Goal: Information Seeking & Learning: Learn about a topic

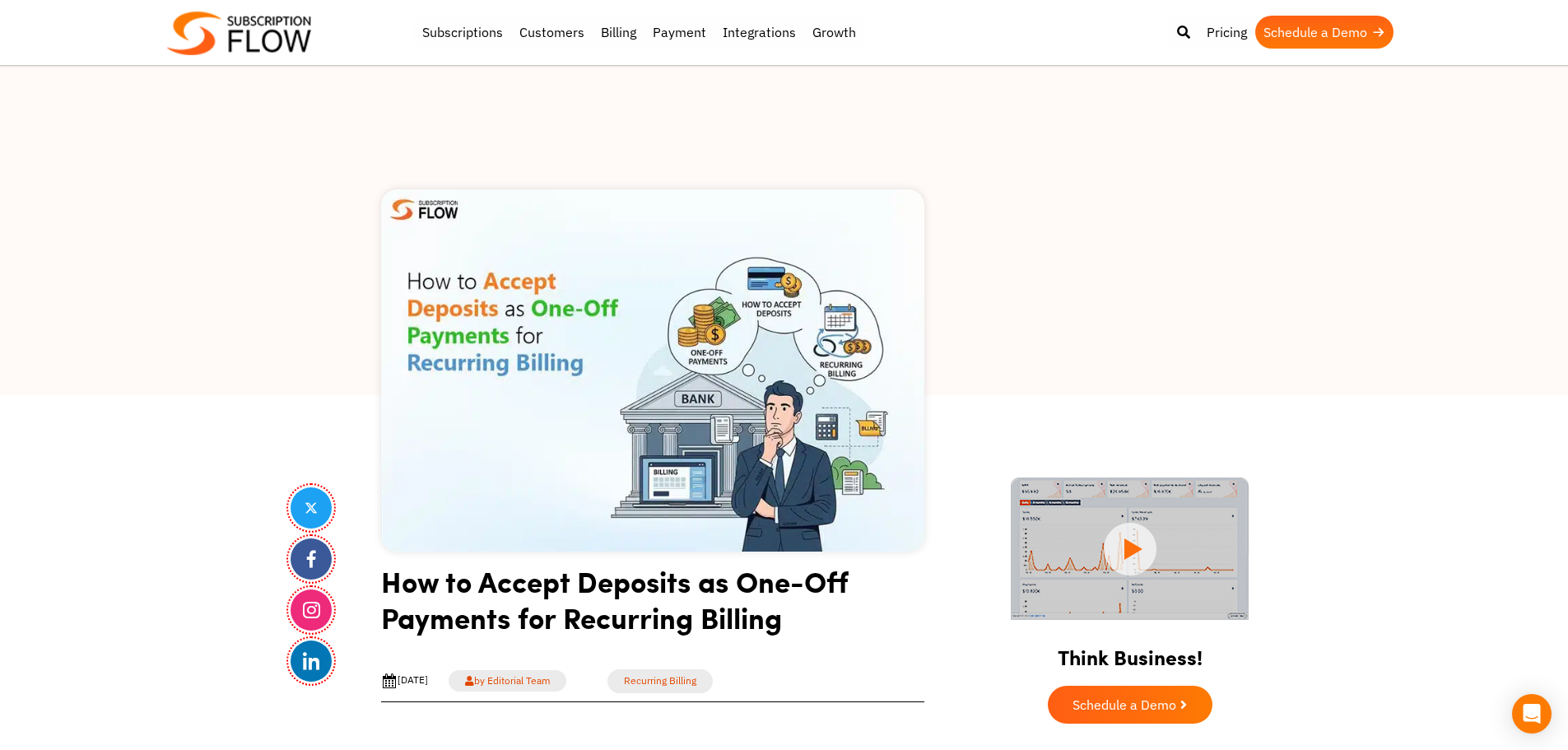
drag, startPoint x: 149, startPoint y: 460, endPoint x: 436, endPoint y: 76, distance: 479.4
drag, startPoint x: 284, startPoint y: 393, endPoint x: 357, endPoint y: 82, distance: 319.5
click at [284, 392] on div at bounding box center [784, 230] width 1568 height 330
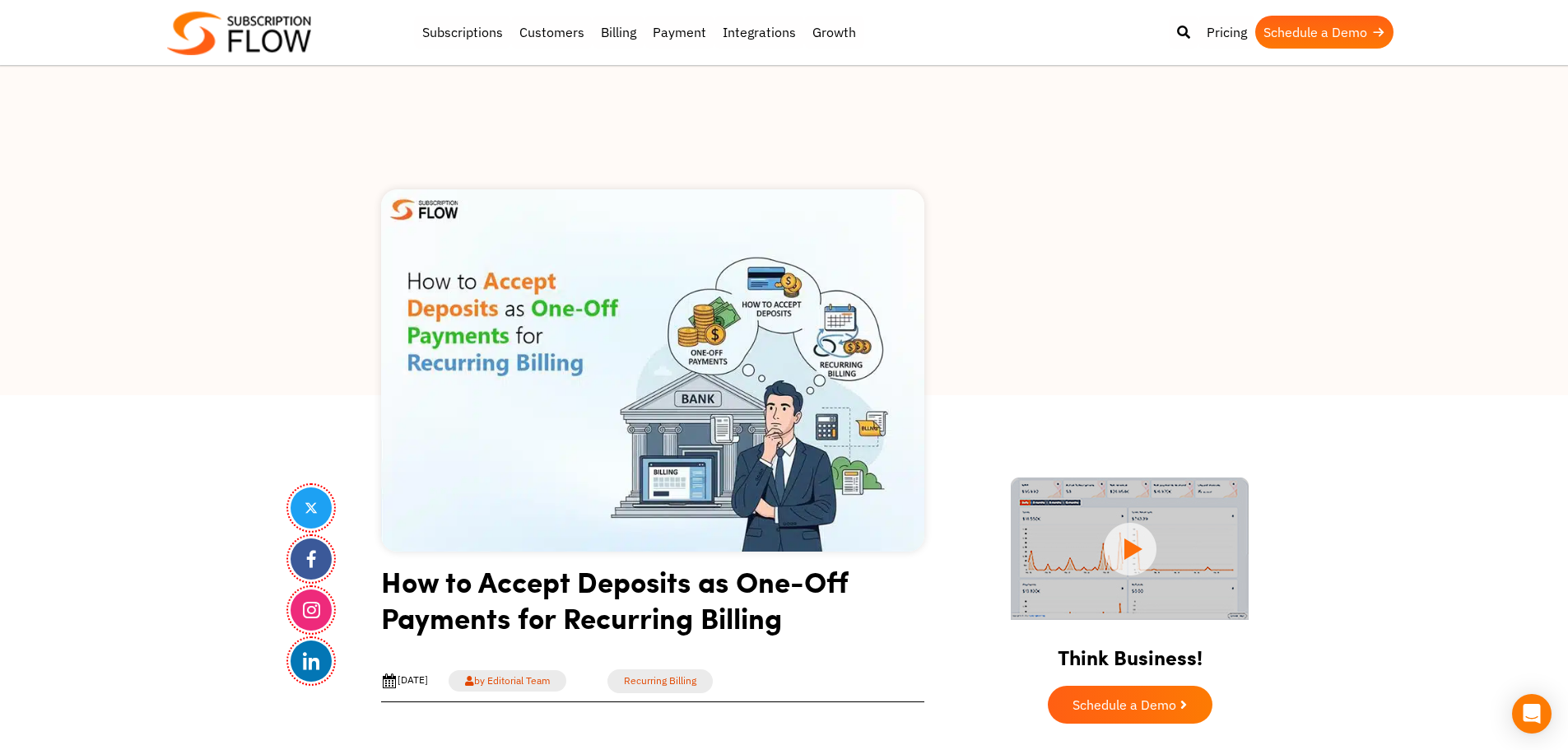
drag, startPoint x: 268, startPoint y: 375, endPoint x: 316, endPoint y: 275, distance: 110.9
click at [268, 375] on div at bounding box center [784, 230] width 1568 height 330
click at [316, 391] on div at bounding box center [784, 230] width 1568 height 330
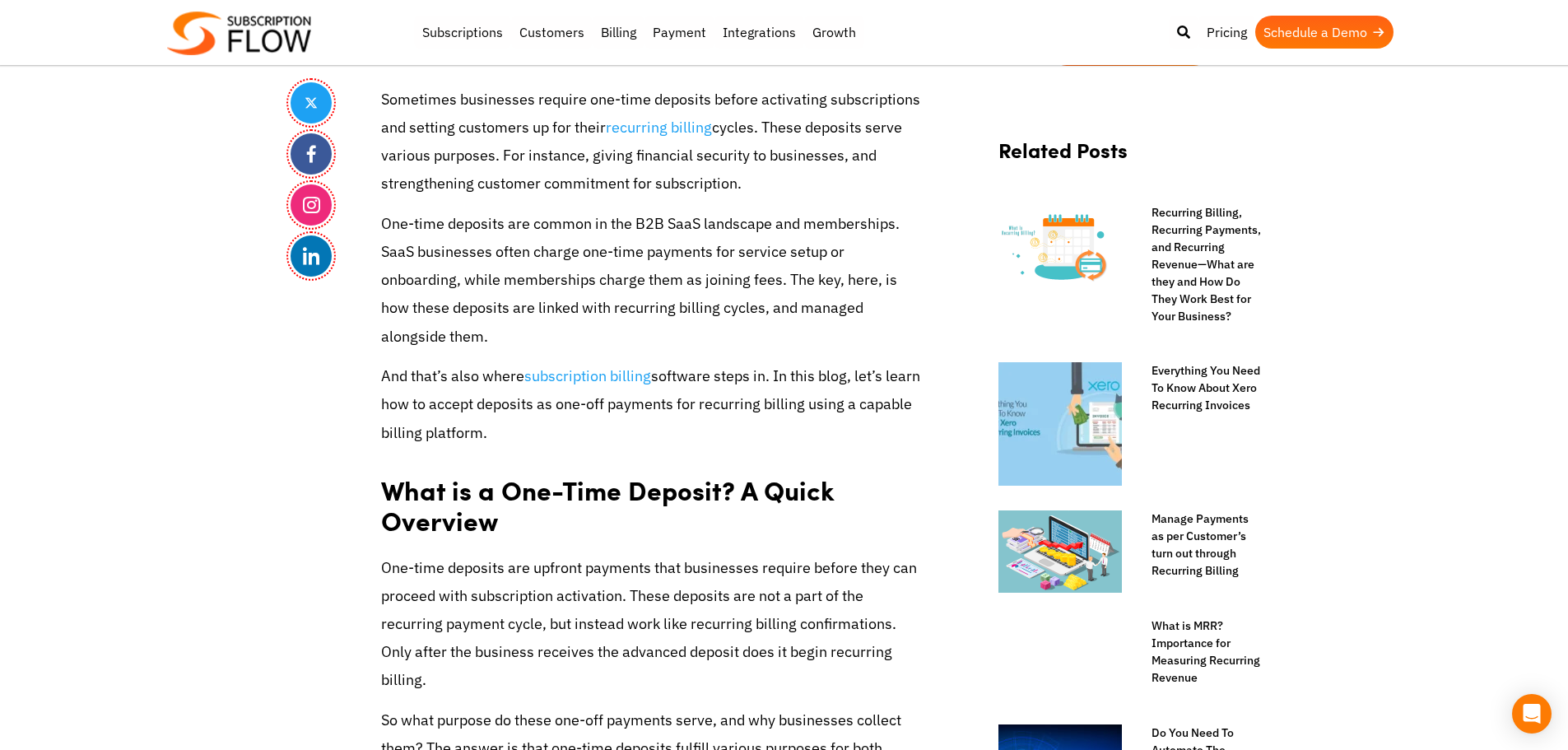
scroll to position [658, 0]
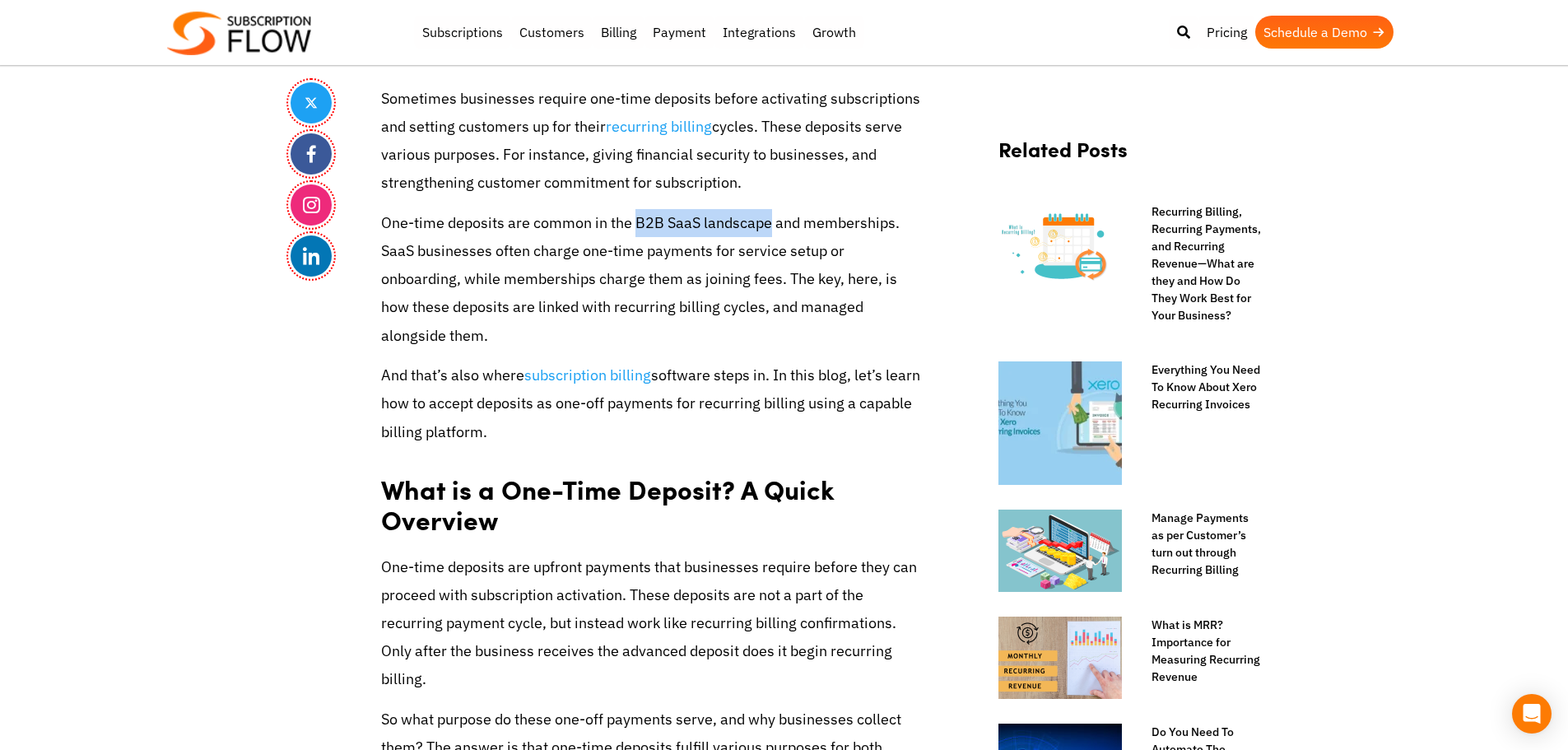
drag, startPoint x: 636, startPoint y: 223, endPoint x: 769, endPoint y: 225, distance: 133.0
click at [769, 225] on p "One-time deposits are common in the B2B SaaS landscape and memberships. SaaS bu…" at bounding box center [652, 280] width 544 height 141
click at [847, 227] on p "One-time deposits are common in the B2B SaaS landscape and memberships. SaaS bu…" at bounding box center [652, 280] width 544 height 141
click at [650, 223] on p "One-time deposits are common in the B2B SaaS landscape and memberships. SaaS bu…" at bounding box center [652, 280] width 544 height 141
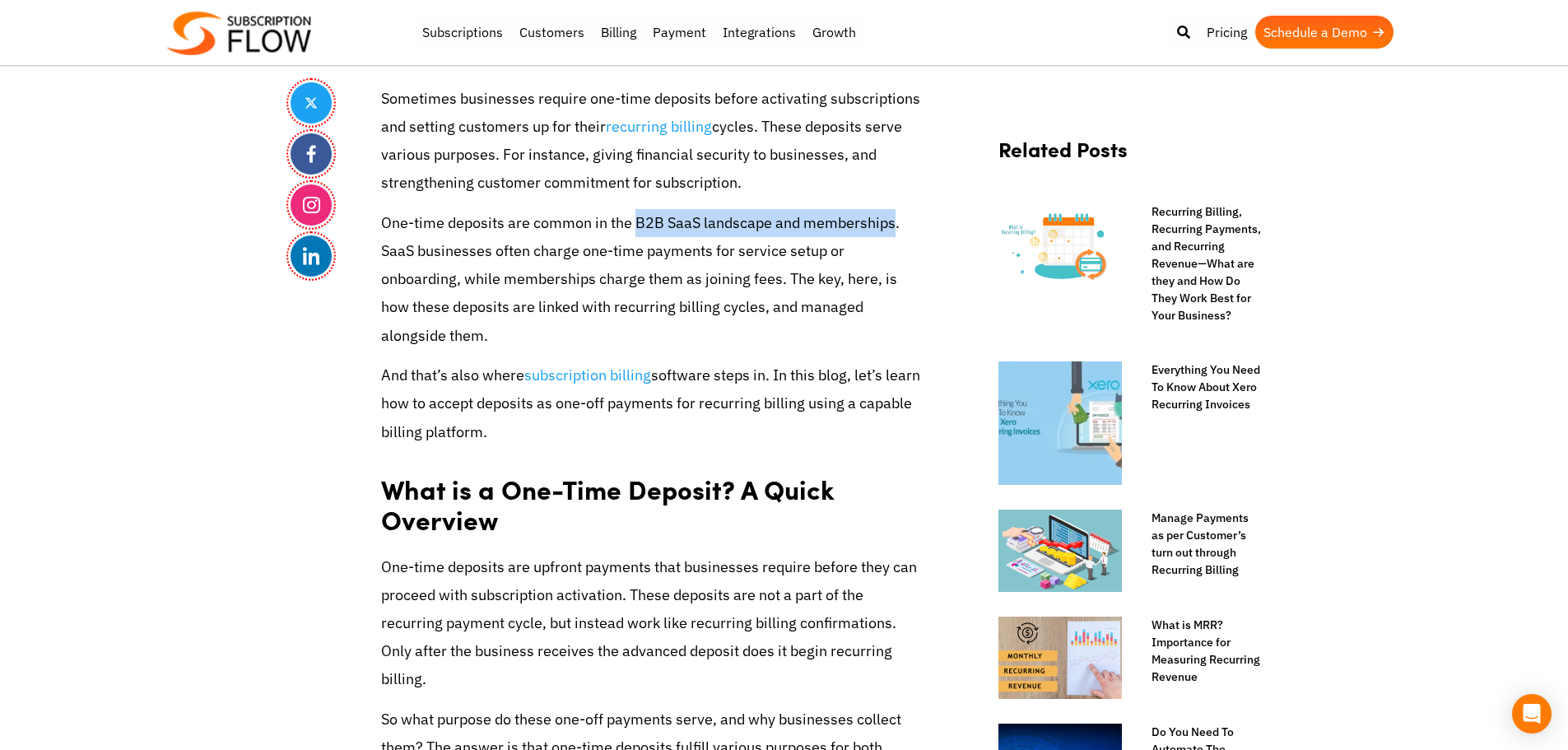
drag, startPoint x: 637, startPoint y: 223, endPoint x: 892, endPoint y: 223, distance: 255.0
click at [892, 223] on p "One-time deposits are common in the B2B SaaS landscape and memberships. SaaS bu…" at bounding box center [652, 280] width 544 height 141
click at [864, 219] on p "One-time deposits are common in the B2B SaaS landscape and memberships. SaaS bu…" at bounding box center [652, 280] width 544 height 141
click at [640, 225] on p "One-time deposits are common in the B2B SaaS landscape and memberships. SaaS bu…" at bounding box center [652, 280] width 544 height 141
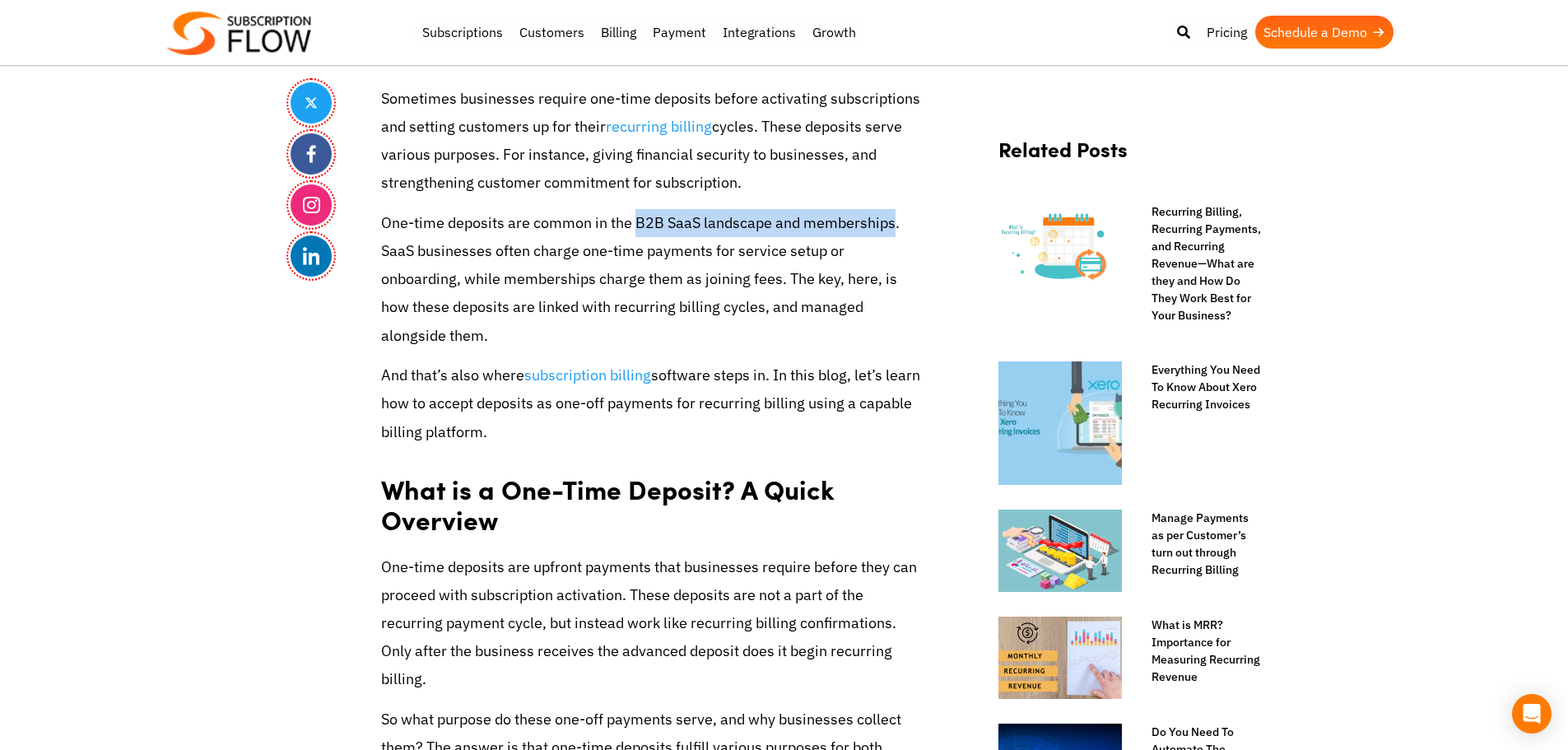
drag, startPoint x: 633, startPoint y: 223, endPoint x: 892, endPoint y: 223, distance: 259.0
click at [892, 223] on p "One-time deposits are common in the B2B SaaS landscape and memberships. SaaS bu…" at bounding box center [652, 280] width 544 height 141
click at [819, 223] on p "One-time deposits are common in the B2B SaaS landscape and memberships. SaaS bu…" at bounding box center [652, 280] width 544 height 141
drag, startPoint x: 383, startPoint y: 377, endPoint x: 470, endPoint y: 418, distance: 96.2
click at [622, 429] on p "And that’s also where subscription billing software steps in. In this blog, let…" at bounding box center [652, 404] width 544 height 85
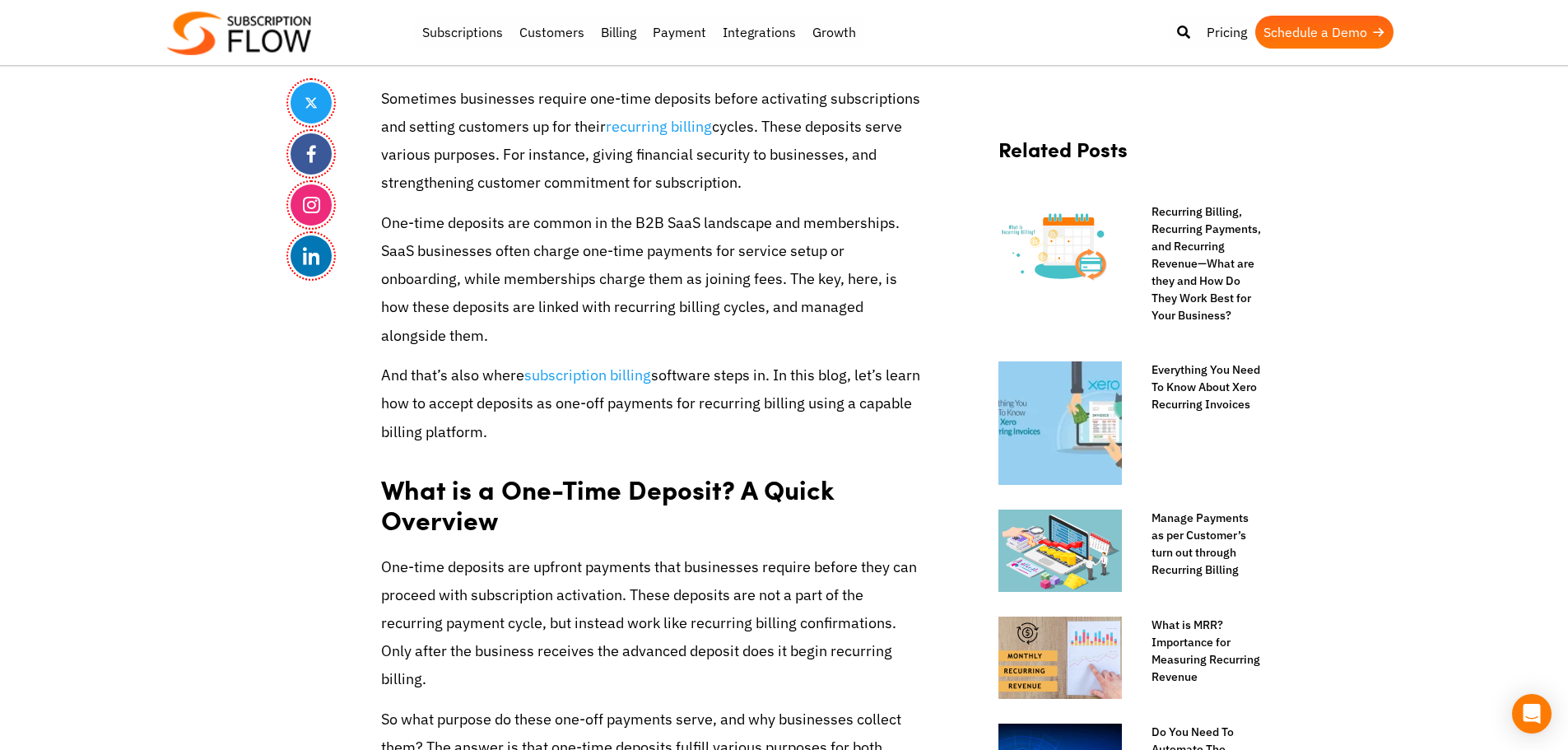
click at [470, 418] on p "And that’s also where subscription billing software steps in. In this blog, let…" at bounding box center [652, 404] width 544 height 85
click at [491, 429] on p "And that’s also where subscription billing software steps in. In this blog, let…" at bounding box center [652, 404] width 544 height 85
drag, startPoint x: 380, startPoint y: 436, endPoint x: 536, endPoint y: 442, distance: 156.1
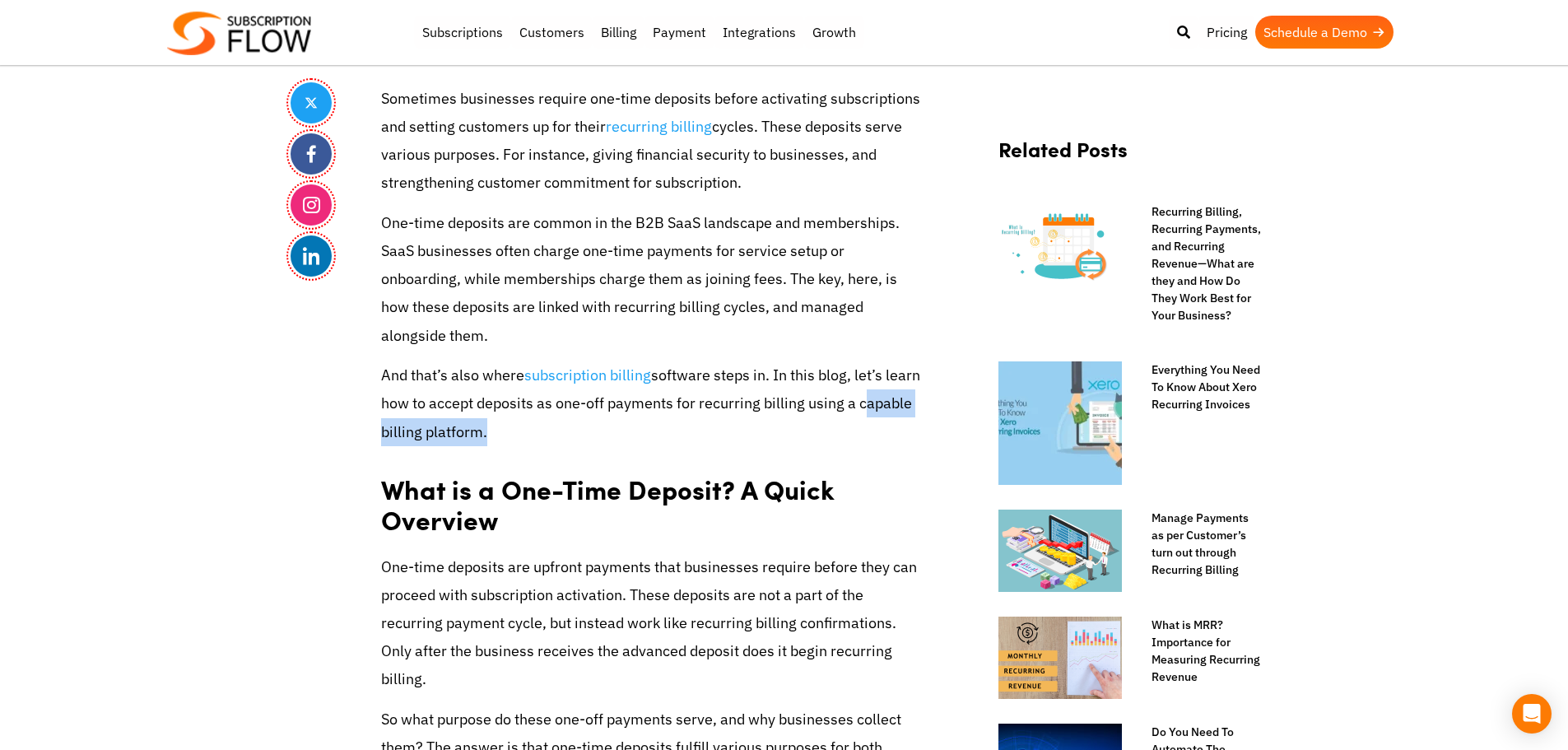
click at [421, 366] on p "And that’s also where subscription billing software steps in. In this blog, let…" at bounding box center [652, 404] width 544 height 85
click at [613, 414] on p "And that’s also where subscription billing software steps in. In this blog, let…" at bounding box center [652, 404] width 544 height 85
click at [616, 414] on p "And that’s also where subscription billing software steps in. In this blog, let…" at bounding box center [652, 404] width 544 height 85
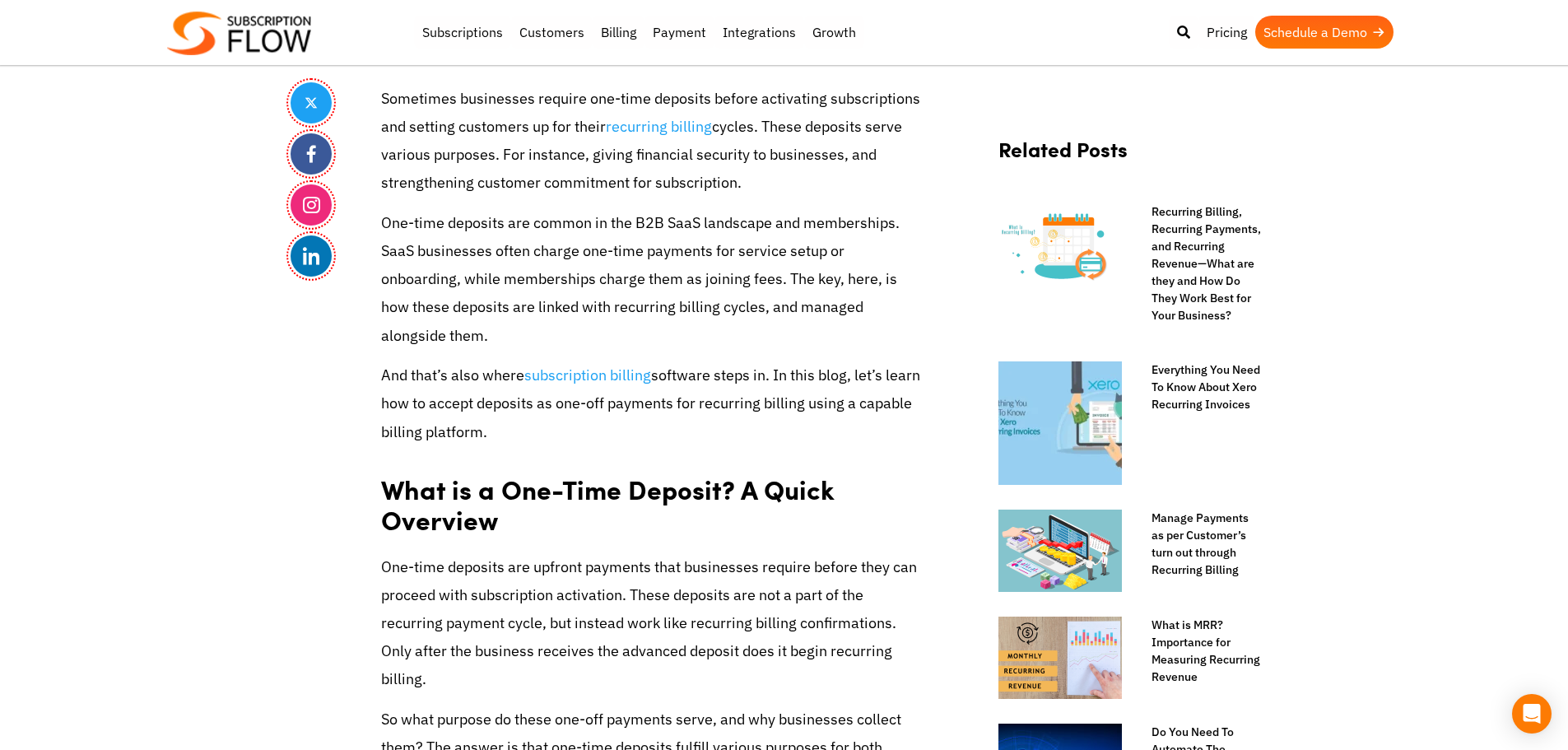
click at [615, 415] on p "And that’s also where subscription billing software steps in. In this blog, let…" at bounding box center [652, 404] width 544 height 85
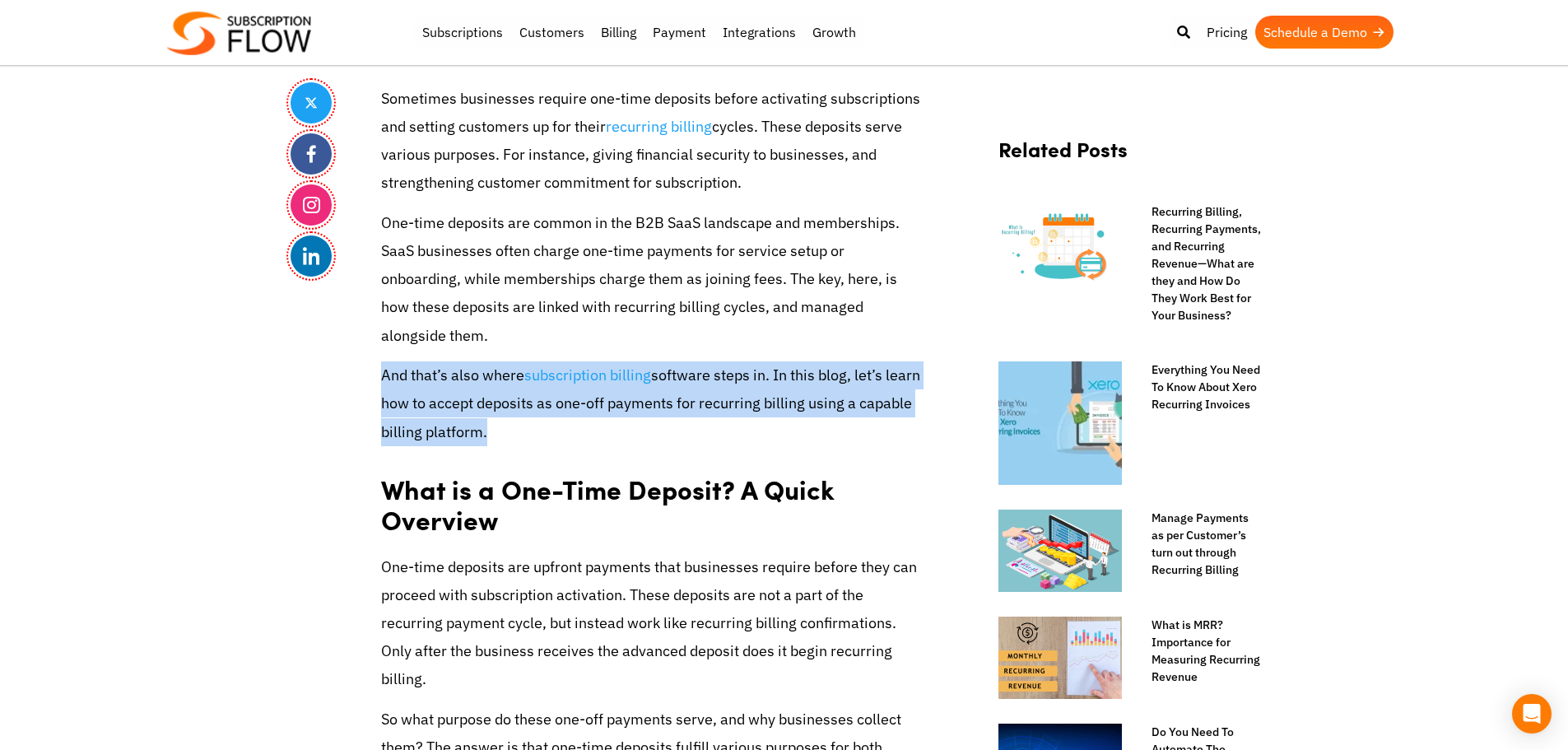
click at [615, 415] on p "And that’s also where subscription billing software steps in. In this blog, let…" at bounding box center [652, 404] width 544 height 85
click at [718, 380] on p "And that’s also where subscription billing software steps in. In this blog, let…" at bounding box center [652, 404] width 544 height 85
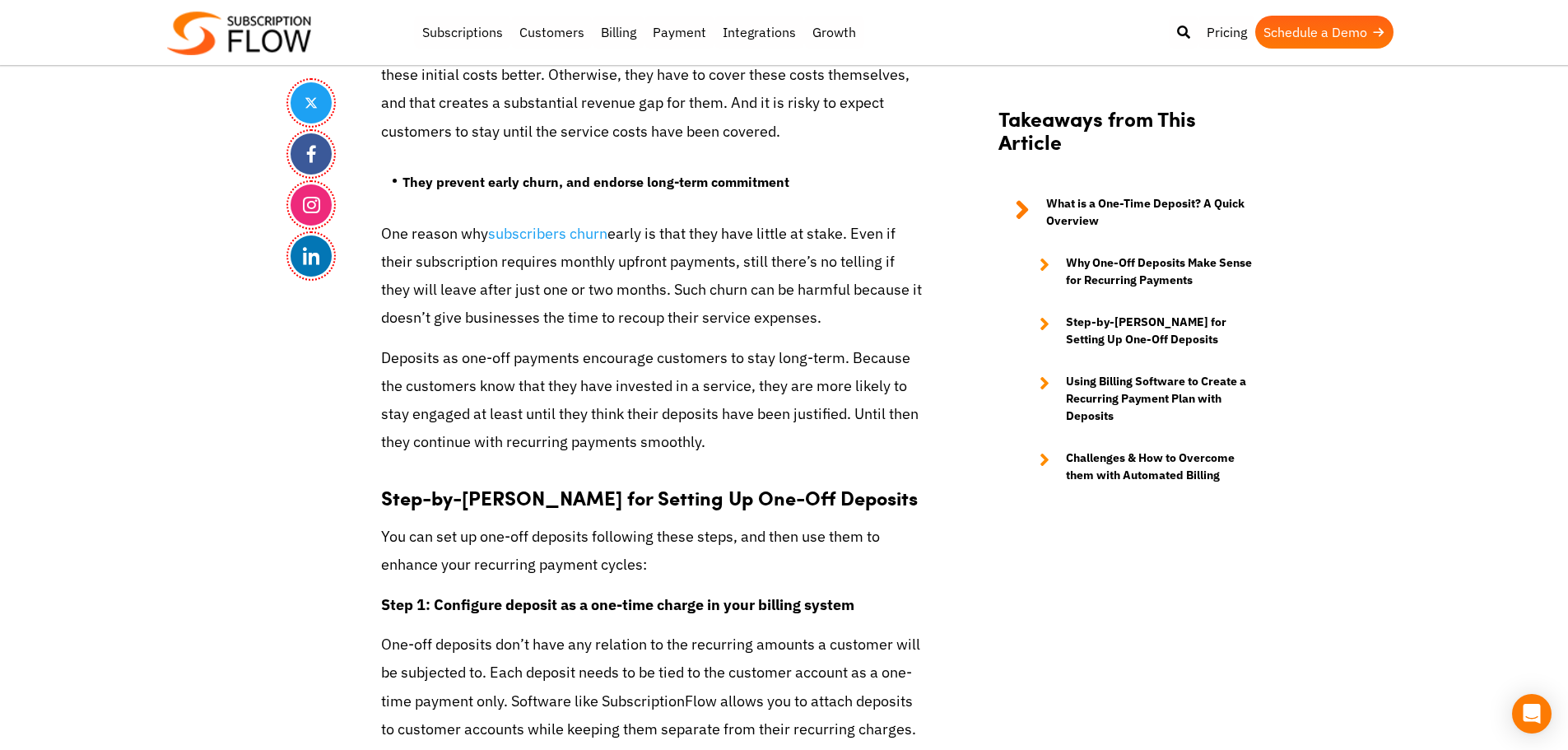
scroll to position [3535, 0]
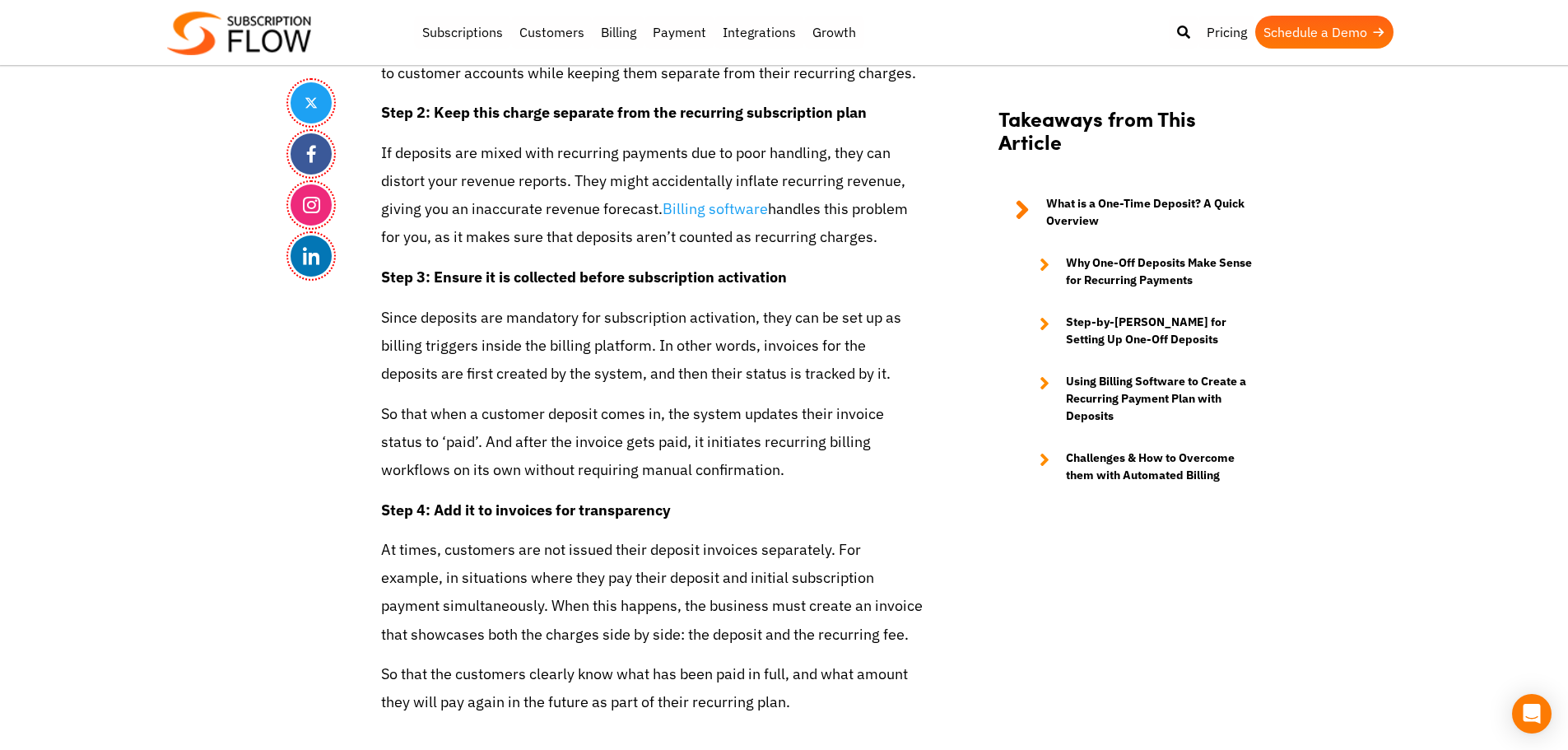
click at [425, 427] on p "So that when a customer deposit comes in, the system updates their invoice stat…" at bounding box center [652, 442] width 544 height 85
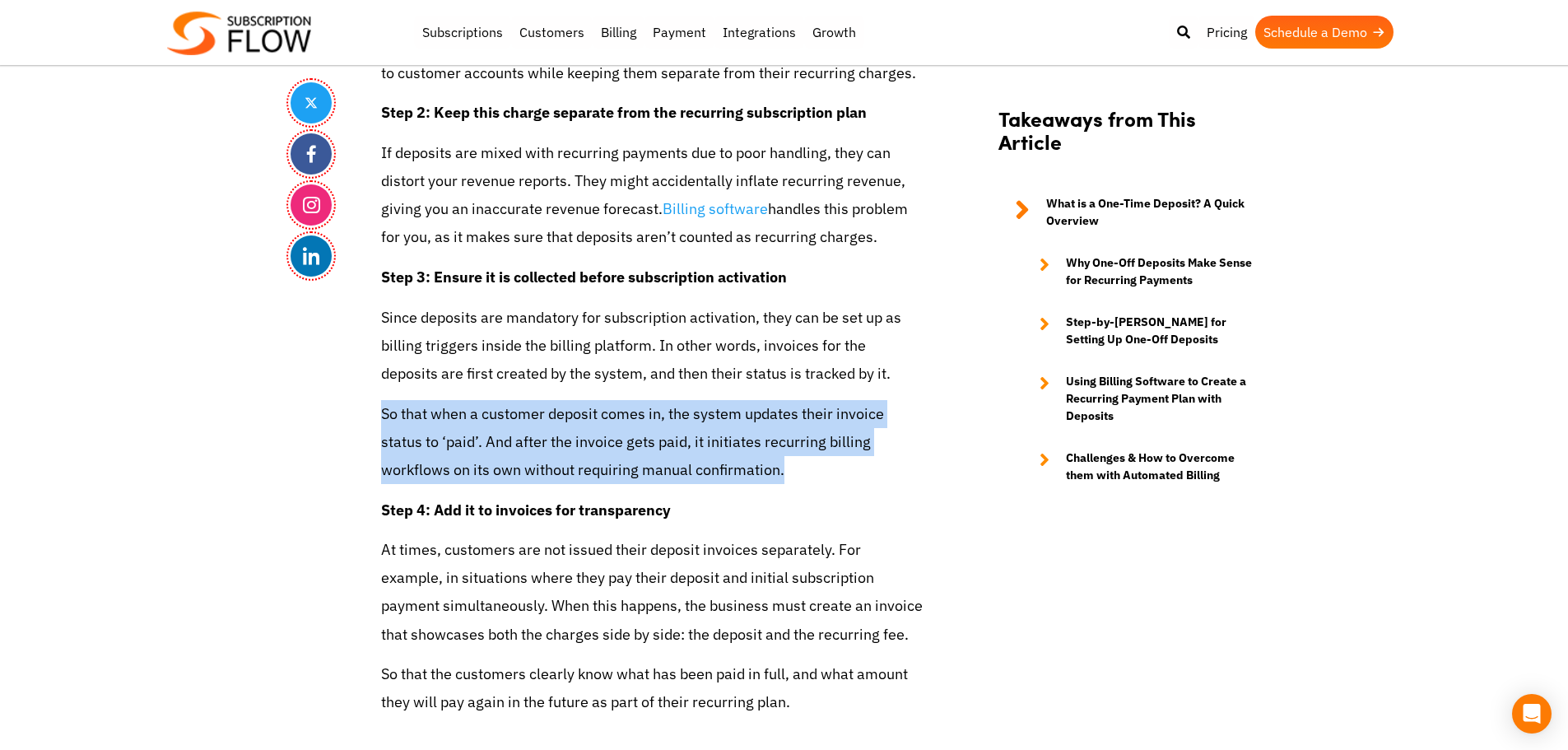
click at [425, 427] on p "So that when a customer deposit comes in, the system updates their invoice stat…" at bounding box center [652, 442] width 544 height 85
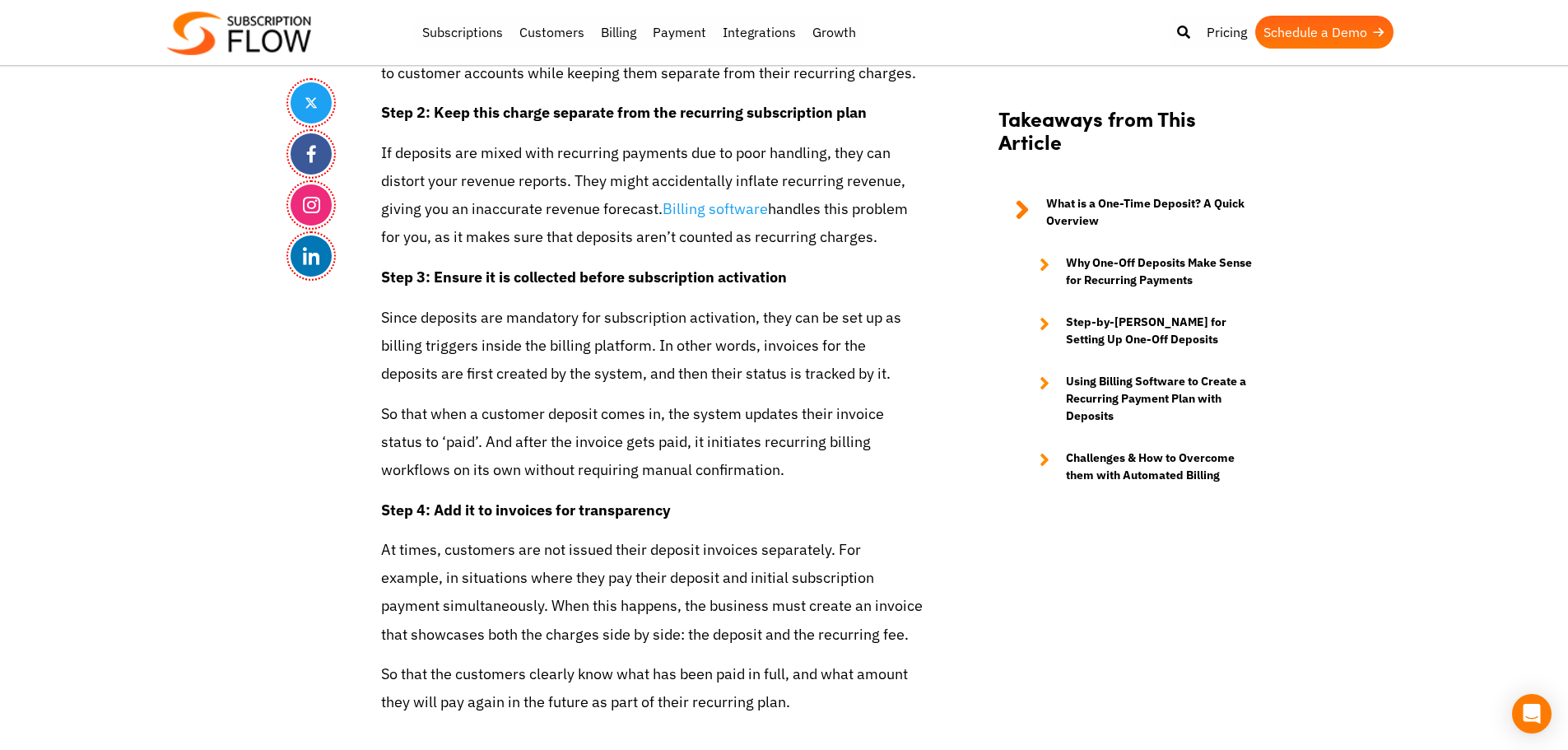
click at [429, 348] on p "Since deposits are mandatory for subscription activation, they can be set up as…" at bounding box center [652, 346] width 544 height 85
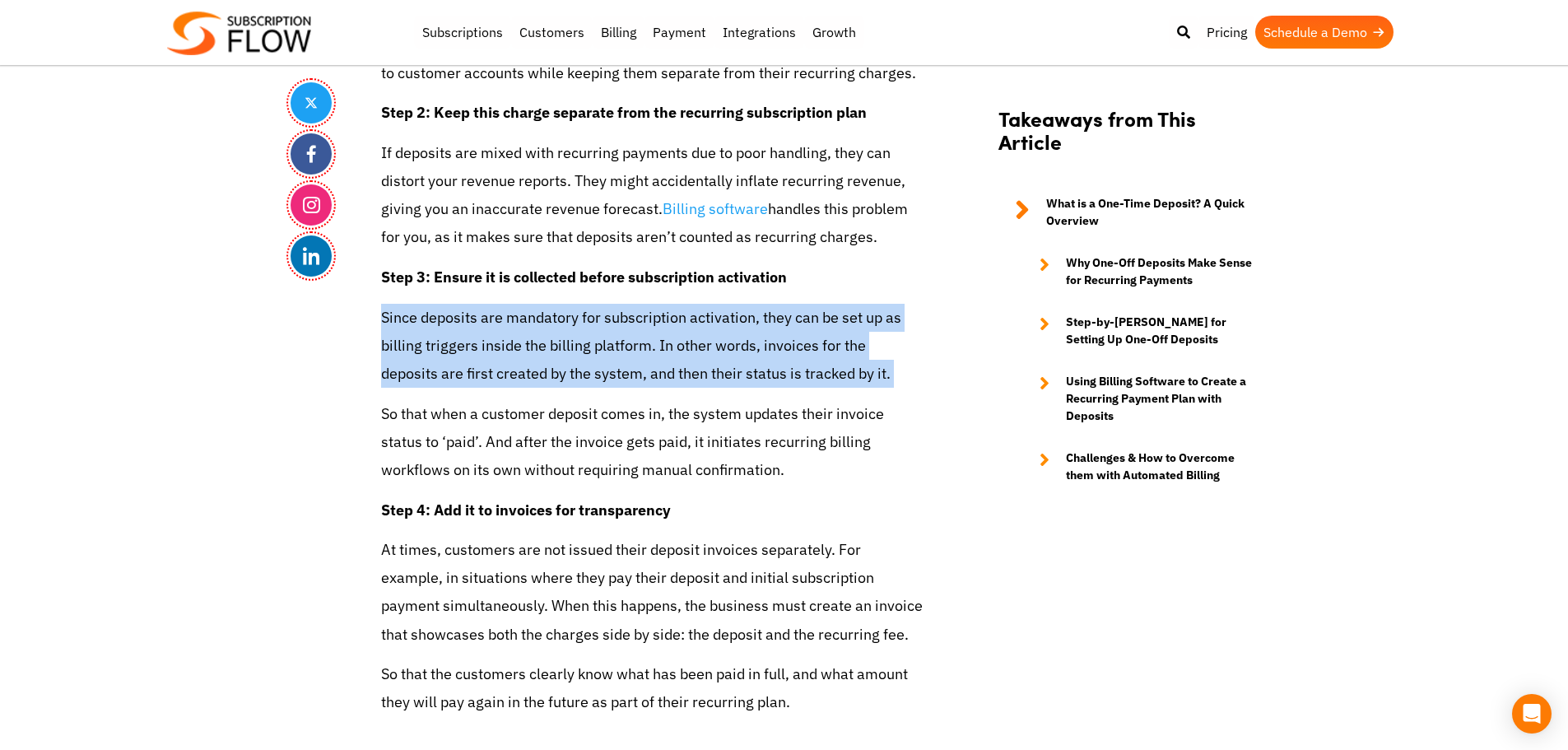
click at [429, 348] on p "Since deposits are mandatory for subscription activation, they can be set up as…" at bounding box center [652, 346] width 544 height 85
click at [414, 330] on p "Since deposits are mandatory for subscription activation, they can be set up as…" at bounding box center [652, 346] width 544 height 85
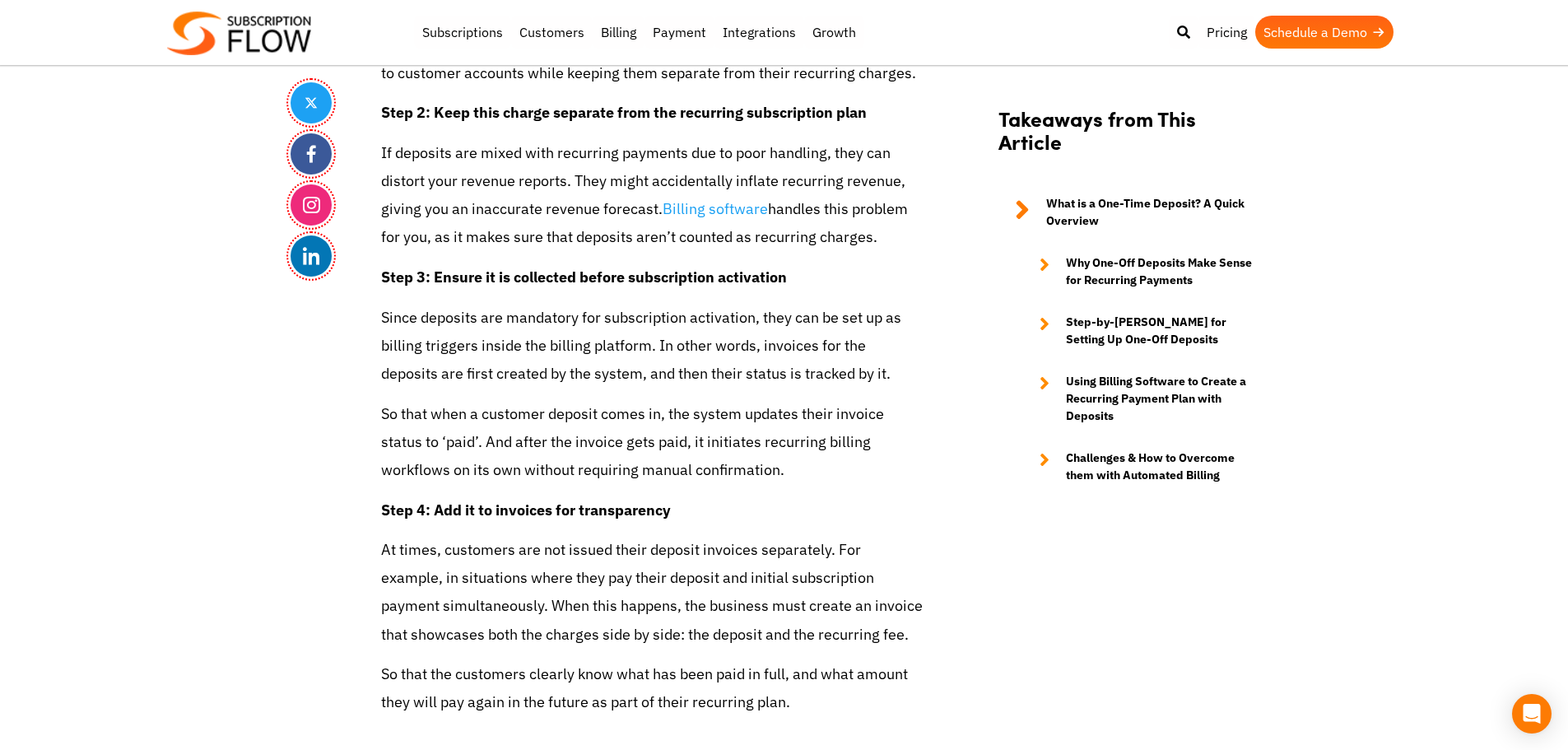
click at [455, 446] on p "So that when a customer deposit comes in, the system updates their invoice stat…" at bounding box center [652, 442] width 544 height 85
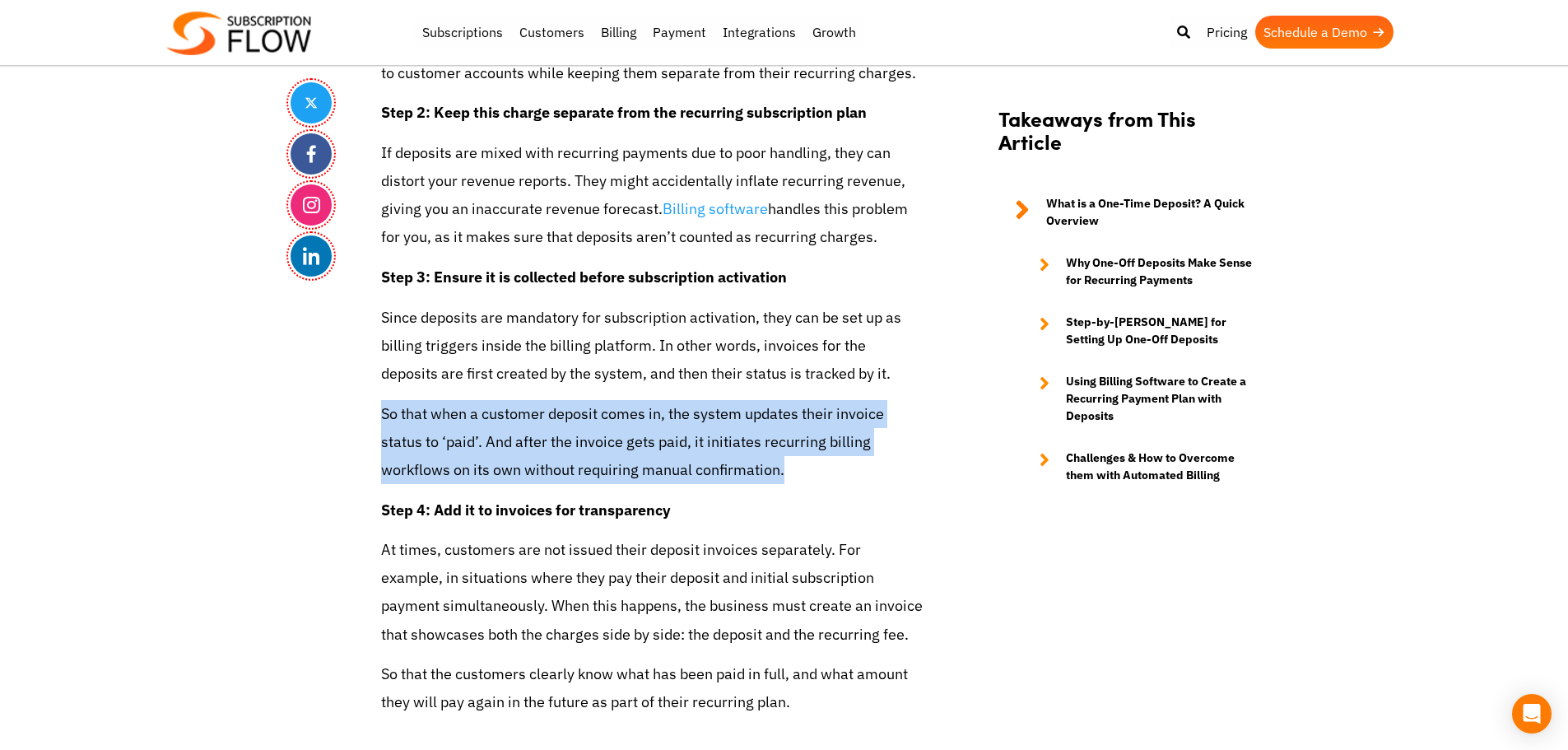
drag, startPoint x: 386, startPoint y: 414, endPoint x: 875, endPoint y: 461, distance: 491.3
click at [875, 461] on div "Share How to Accept Deposits as One-Off Payments for Recurring Billing [DATE] b…" at bounding box center [784, 35] width 988 height 6350
click at [673, 456] on p "So that when a customer deposit comes in, the system updates their invoice stat…" at bounding box center [652, 442] width 544 height 85
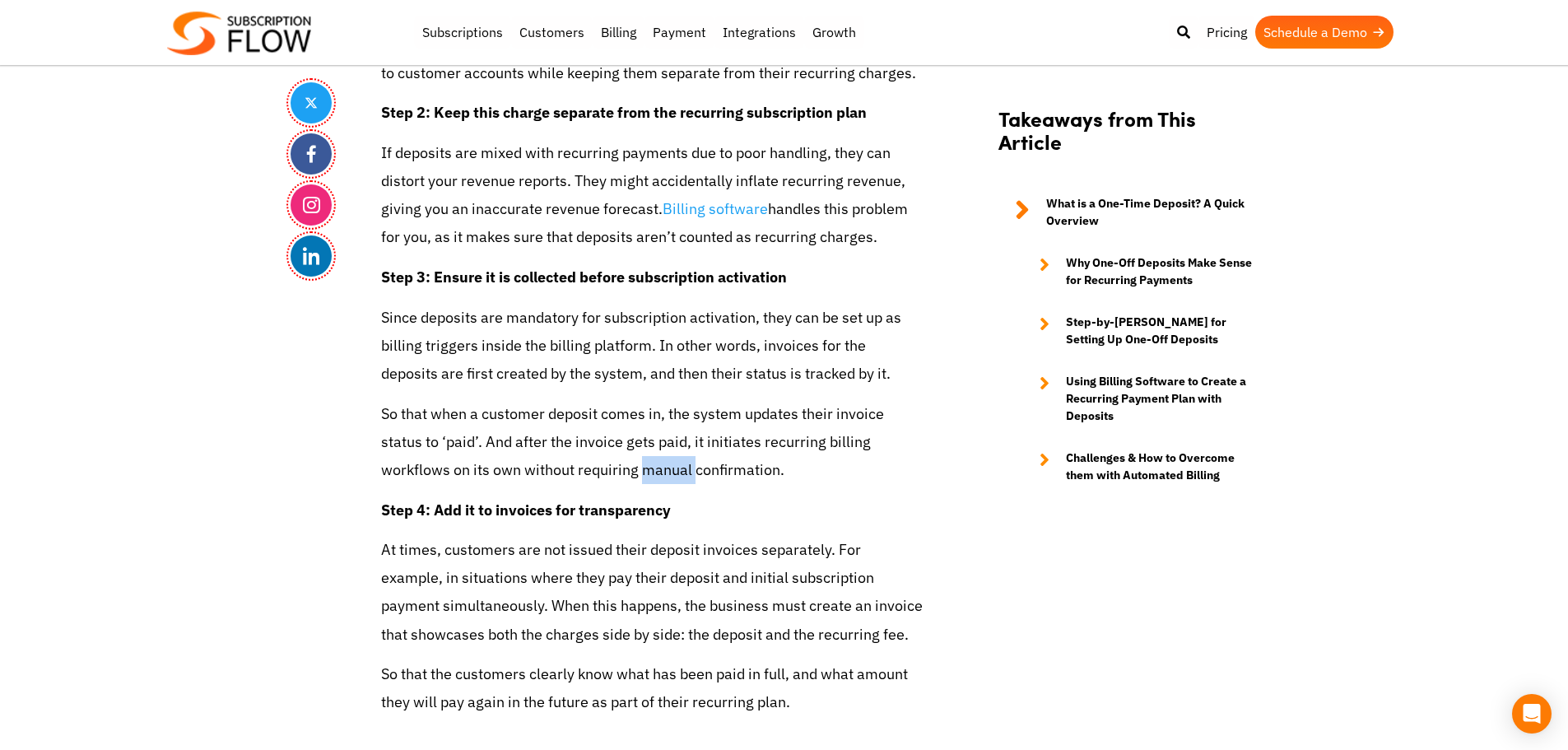
click at [673, 456] on p "So that when a customer deposit comes in, the system updates their invoice stat…" at bounding box center [652, 442] width 544 height 85
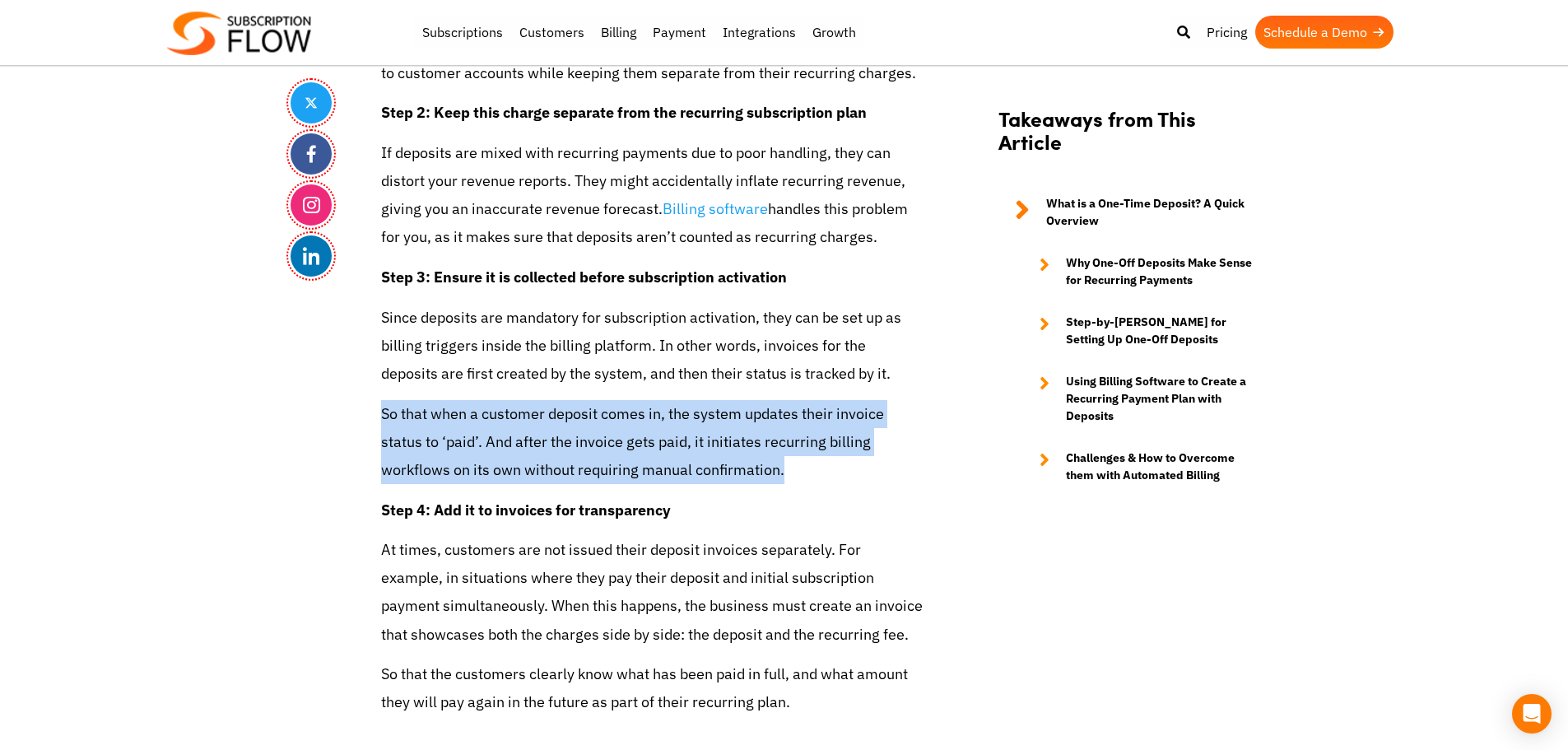
drag, startPoint x: 673, startPoint y: 456, endPoint x: 746, endPoint y: 471, distance: 74.5
click at [678, 456] on p "So that when a customer deposit comes in, the system updates their invoice stat…" at bounding box center [652, 442] width 544 height 85
click at [751, 472] on p "So that when a customer deposit comes in, the system updates their invoice stat…" at bounding box center [652, 442] width 544 height 85
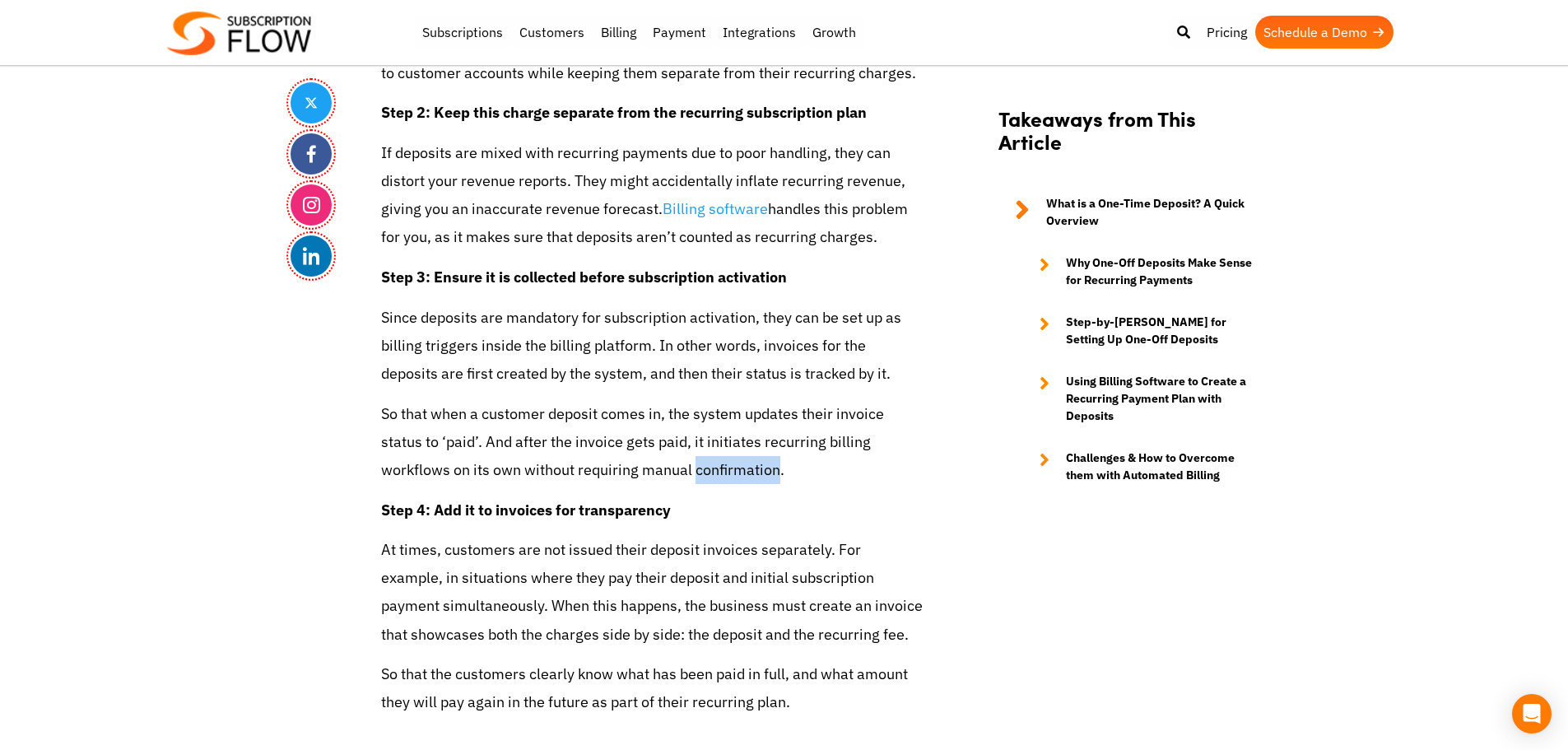
click at [751, 472] on p "So that when a customer deposit comes in, the system updates their invoice stat…" at bounding box center [652, 442] width 544 height 85
drag, startPoint x: 577, startPoint y: 470, endPoint x: 776, endPoint y: 470, distance: 199.0
click at [776, 470] on p "So that when a customer deposit comes in, the system updates their invoice stat…" at bounding box center [652, 442] width 544 height 85
click at [739, 465] on p "So that when a customer deposit comes in, the system updates their invoice stat…" at bounding box center [652, 442] width 544 height 85
click at [468, 509] on strong "Step 4: Add it to invoices for transparency" at bounding box center [525, 510] width 290 height 19
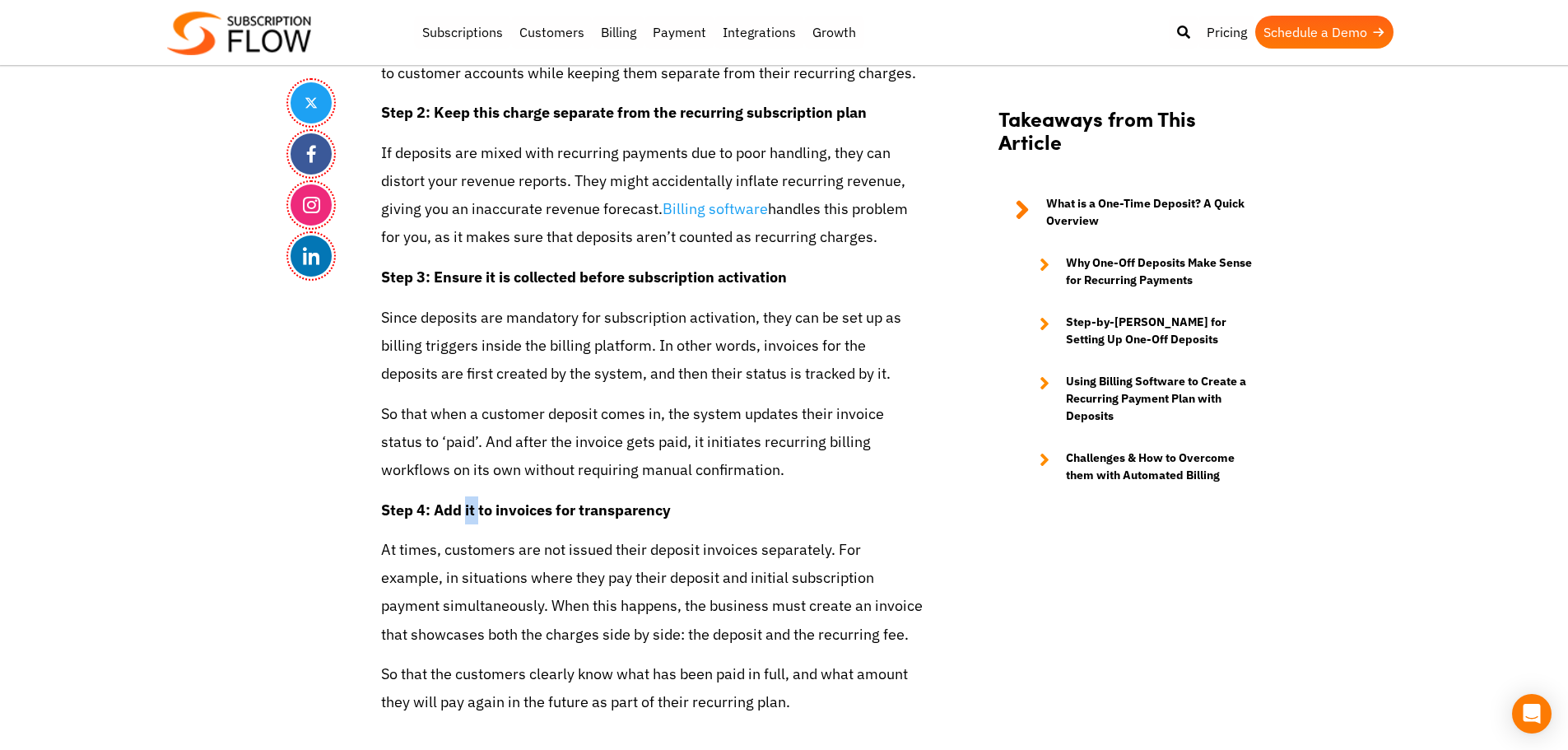
click at [468, 509] on strong "Step 4: Add it to invoices for transparency" at bounding box center [525, 510] width 290 height 19
drag, startPoint x: 325, startPoint y: 432, endPoint x: 358, endPoint y: 330, distance: 107.2
click at [325, 432] on div "Share" at bounding box center [314, 36] width 49 height 6185
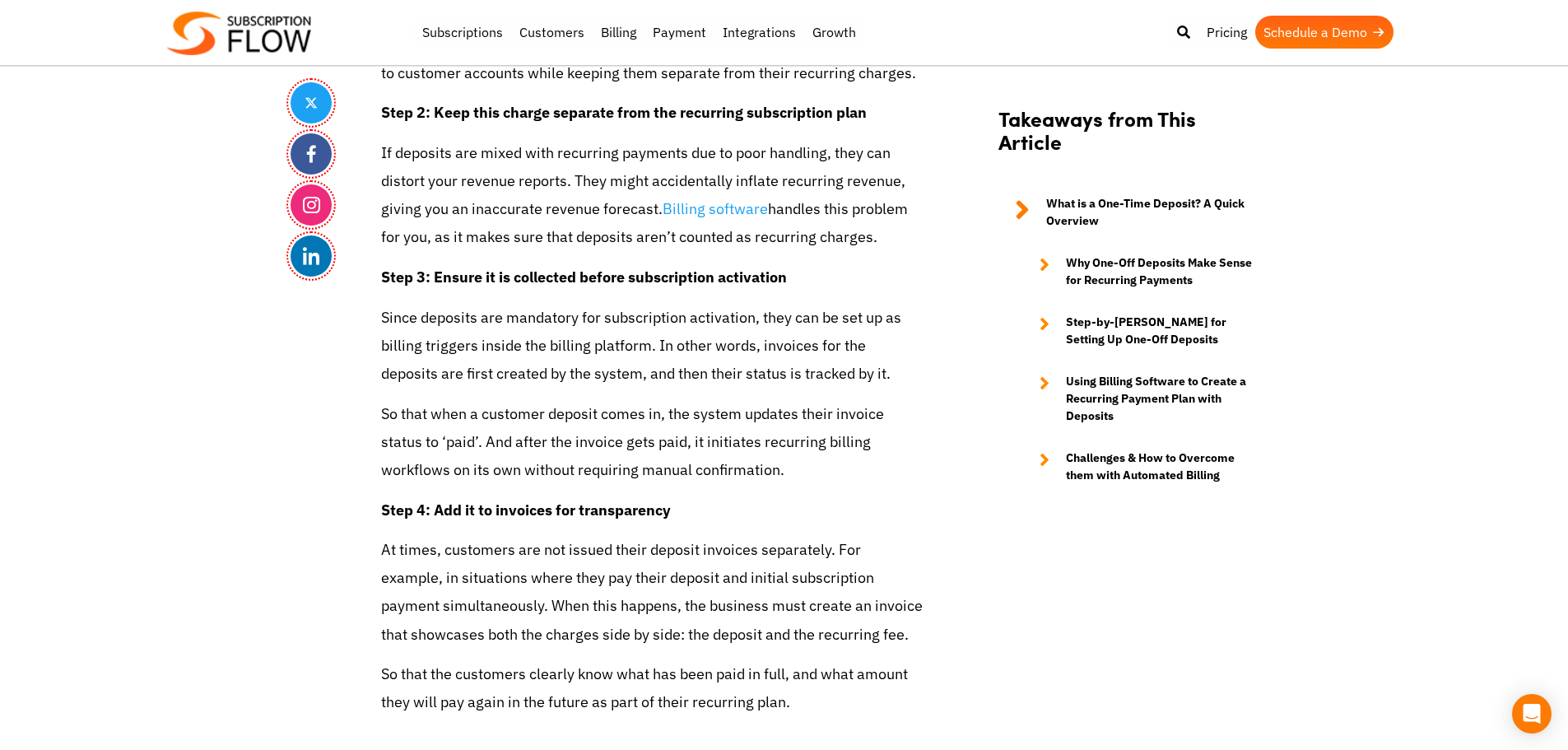
click at [484, 201] on p "If deposits are mixed with recurring payments due to poor handling, they can di…" at bounding box center [652, 195] width 544 height 113
click at [1195, 589] on div "Think Business! Schedule a Demo Related Posts Recurring Billing, Recurring Paym…" at bounding box center [1129, 36] width 296 height 6185
drag, startPoint x: 302, startPoint y: 537, endPoint x: 306, endPoint y: 517, distance: 20.4
click at [302, 537] on div "Share" at bounding box center [314, 36] width 49 height 6185
drag, startPoint x: 483, startPoint y: 187, endPoint x: 487, endPoint y: 172, distance: 15.5
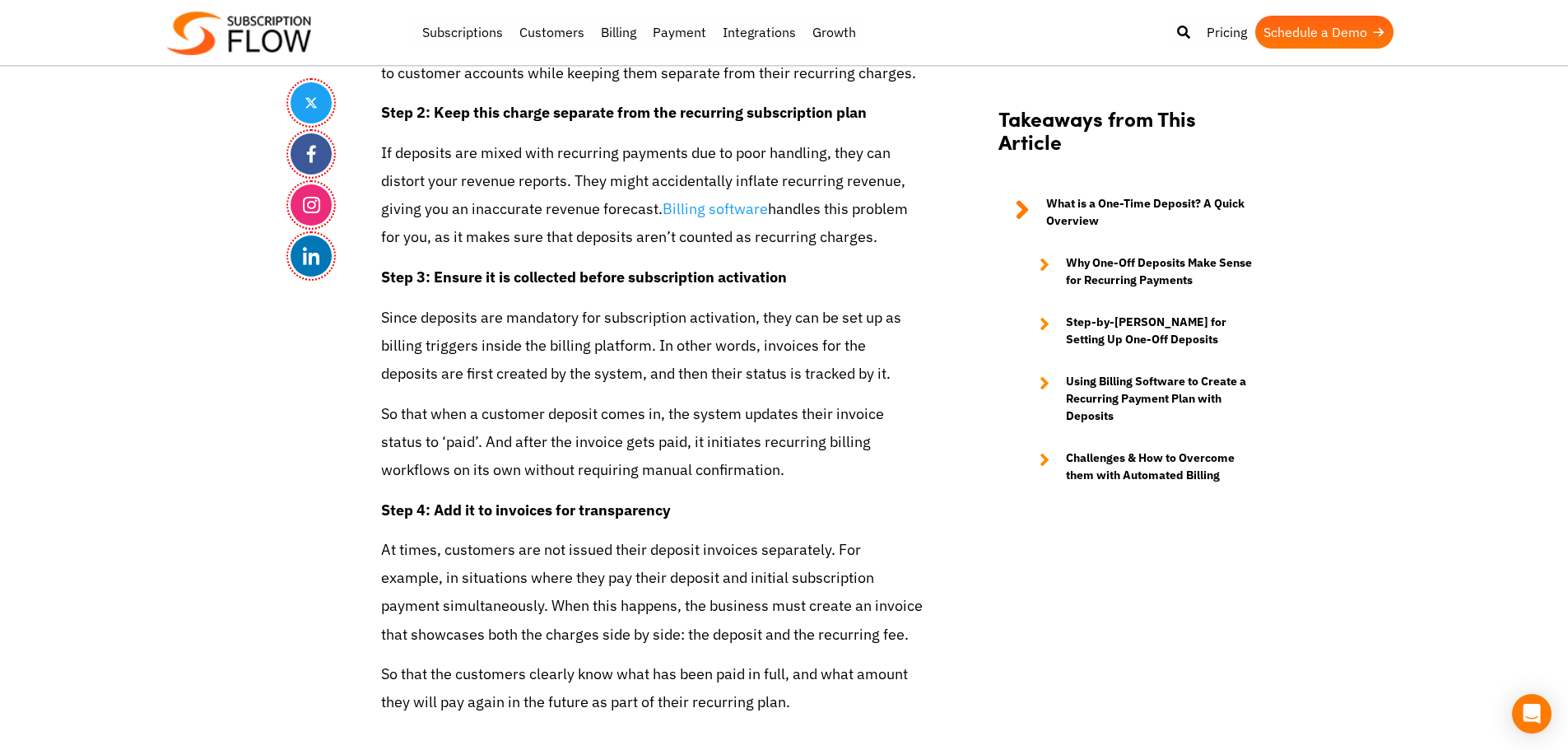
click at [483, 187] on p "If deposits are mixed with recurring payments due to poor handling, they can di…" at bounding box center [652, 195] width 544 height 113
click at [404, 291] on p "Step 3: Ensure it is collected before subscription activation" at bounding box center [652, 277] width 544 height 28
drag, startPoint x: 383, startPoint y: 274, endPoint x: 427, endPoint y: 274, distance: 44.0
click at [427, 274] on strong "Step 3: Ensure it is collected before subscription activation" at bounding box center [583, 278] width 406 height 19
drag, startPoint x: 380, startPoint y: 116, endPoint x: 426, endPoint y: 116, distance: 46.0
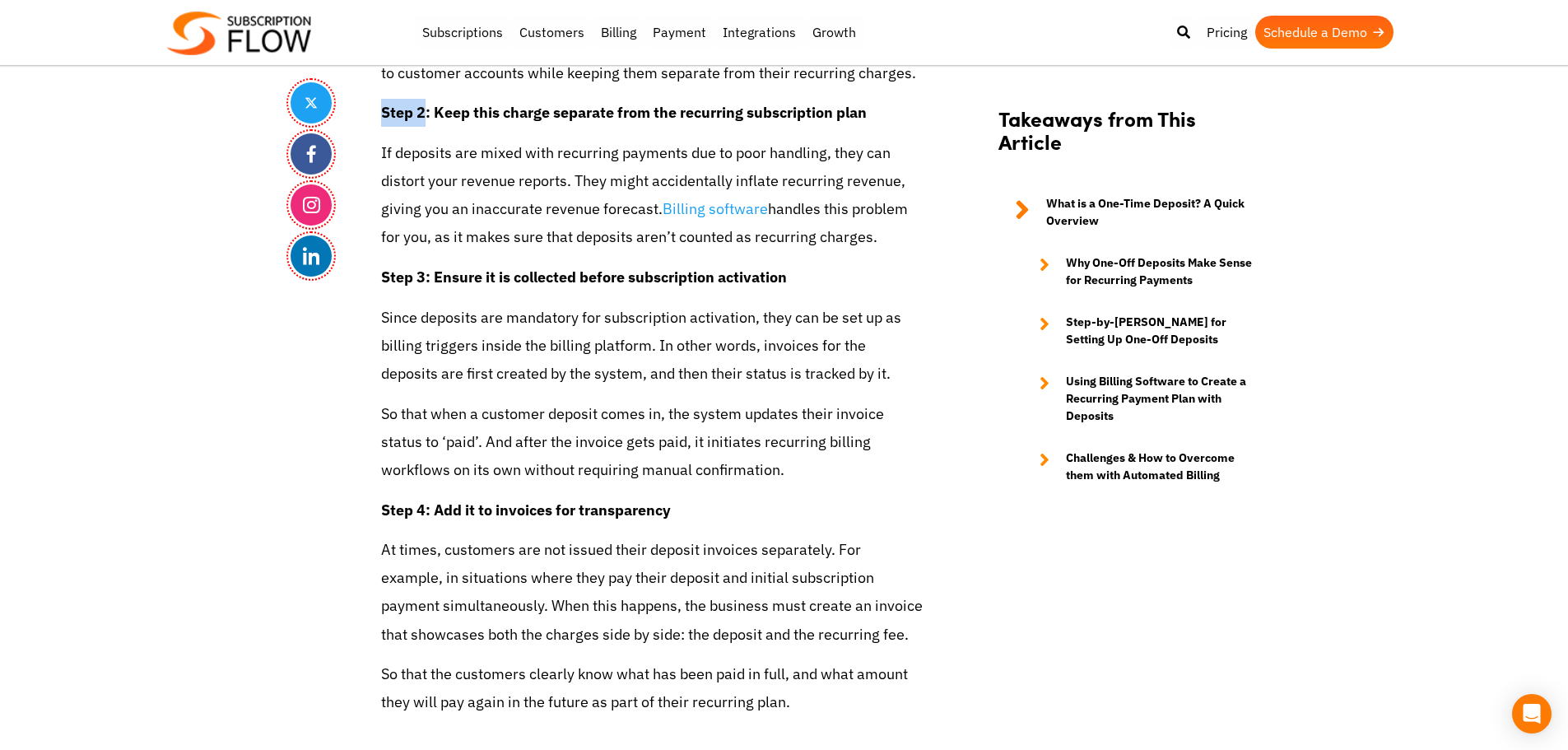
click at [426, 116] on strong "Step 2: Keep this charge separate from the recurring subscription plan" at bounding box center [624, 113] width 486 height 19
click at [465, 114] on strong "Step 2: Keep this charge separate from the recurring subscription plan" at bounding box center [624, 113] width 486 height 19
click at [465, 116] on strong "Step 2: Keep this charge separate from the recurring subscription plan" at bounding box center [624, 113] width 486 height 19
click at [521, 151] on p "If deposits are mixed with recurring payments due to poor handling, they can di…" at bounding box center [652, 195] width 544 height 113
